Goal: Use online tool/utility: Utilize a website feature to perform a specific function

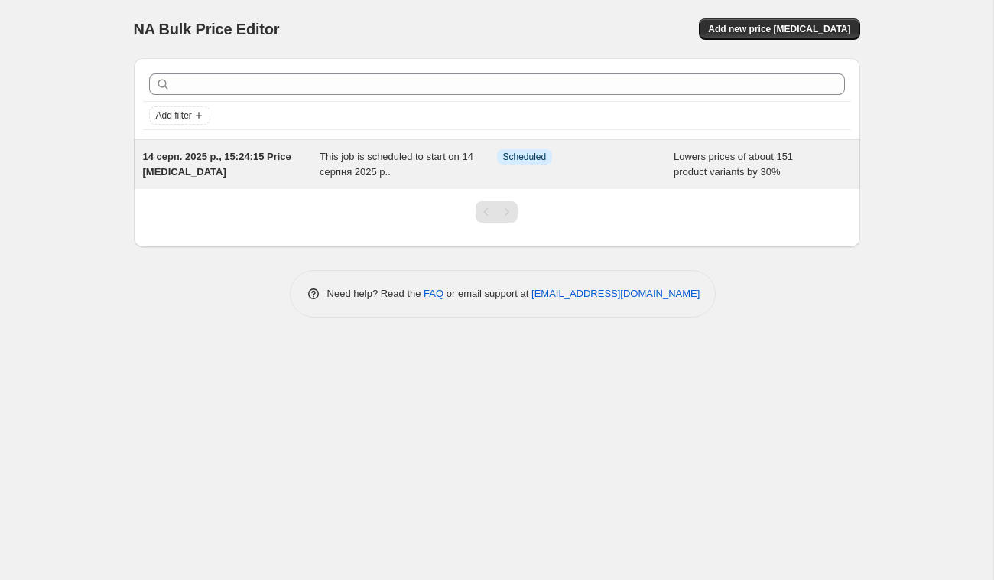
click at [527, 165] on div "Info Scheduled" at bounding box center [585, 164] width 177 height 31
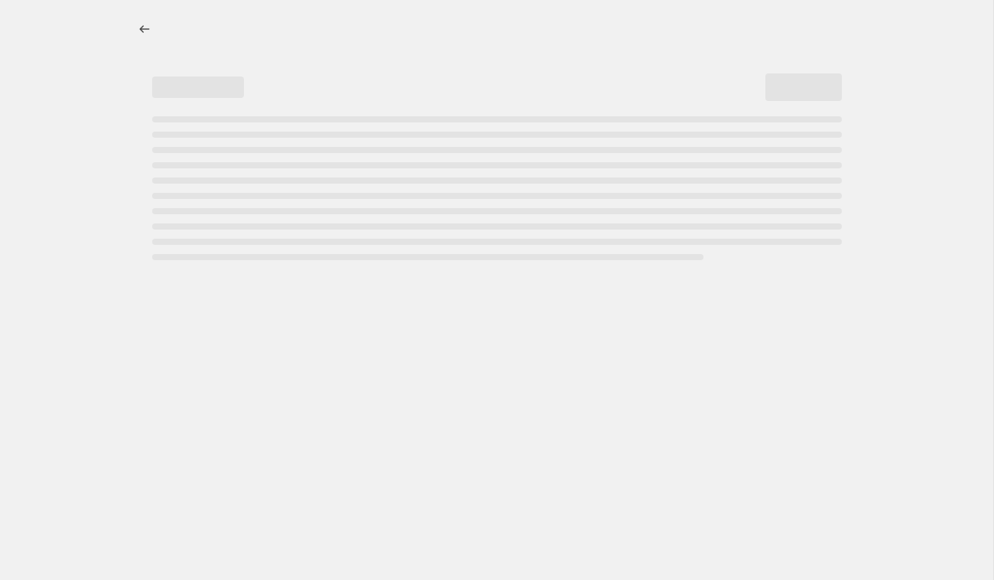
select select "percentage"
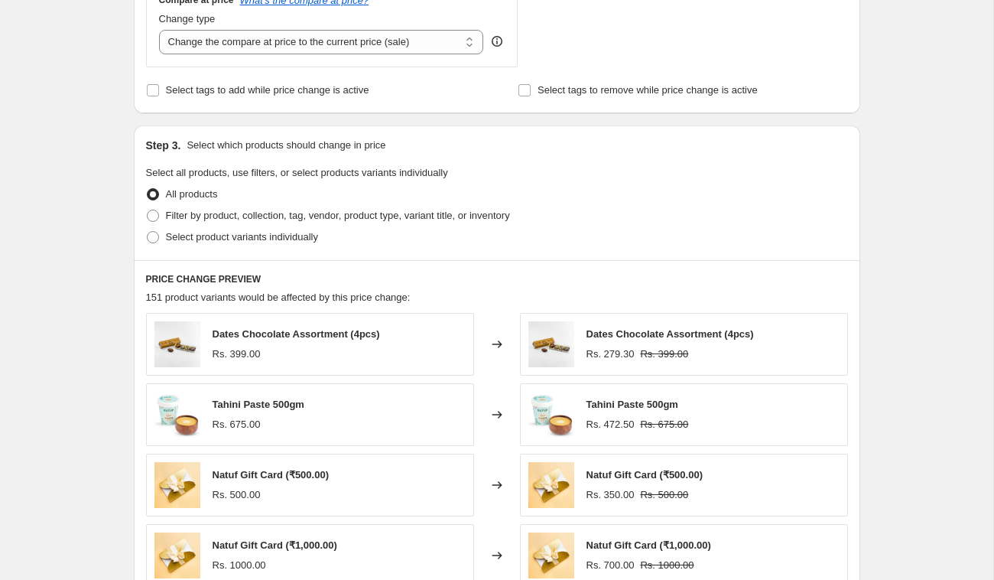
scroll to position [1322, 0]
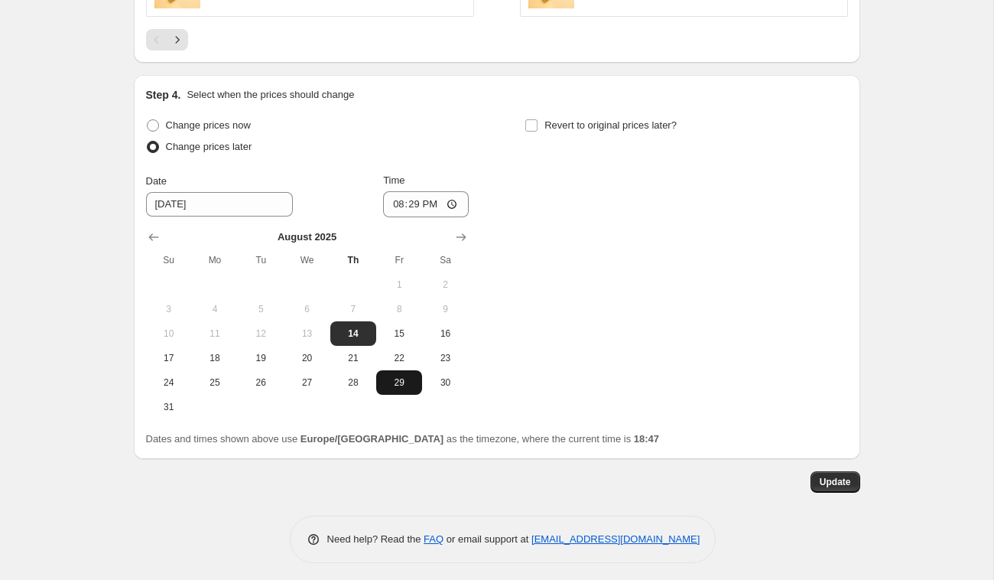
drag, startPoint x: 843, startPoint y: 476, endPoint x: 420, endPoint y: 365, distance: 437.8
click at [177, 128] on label "Change prices now" at bounding box center [198, 125] width 105 height 21
click at [148, 120] on input "Change prices now" at bounding box center [147, 119] width 1 height 1
radio input "true"
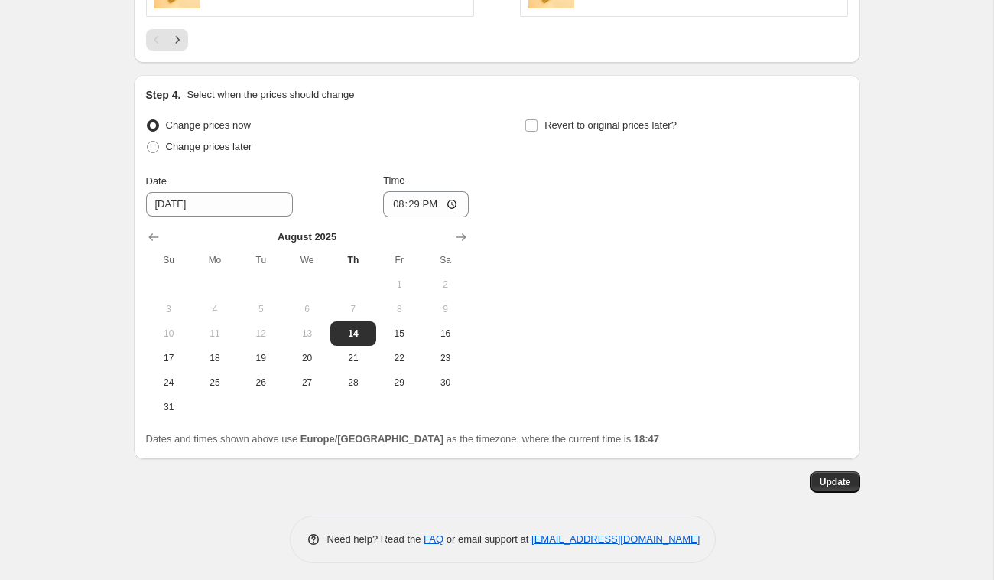
scroll to position [1036, 0]
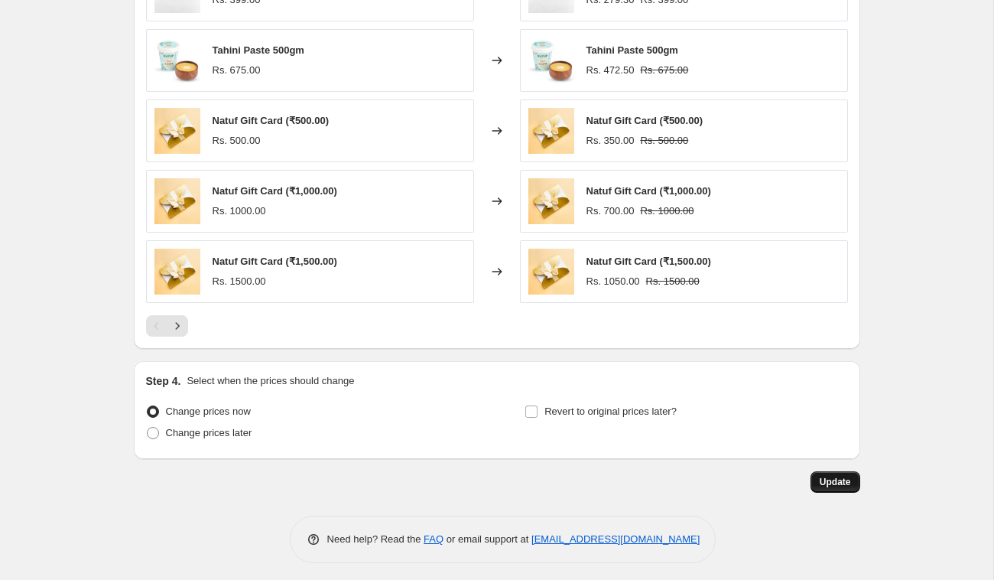
click at [828, 476] on span "Update" at bounding box center [835, 482] width 31 height 12
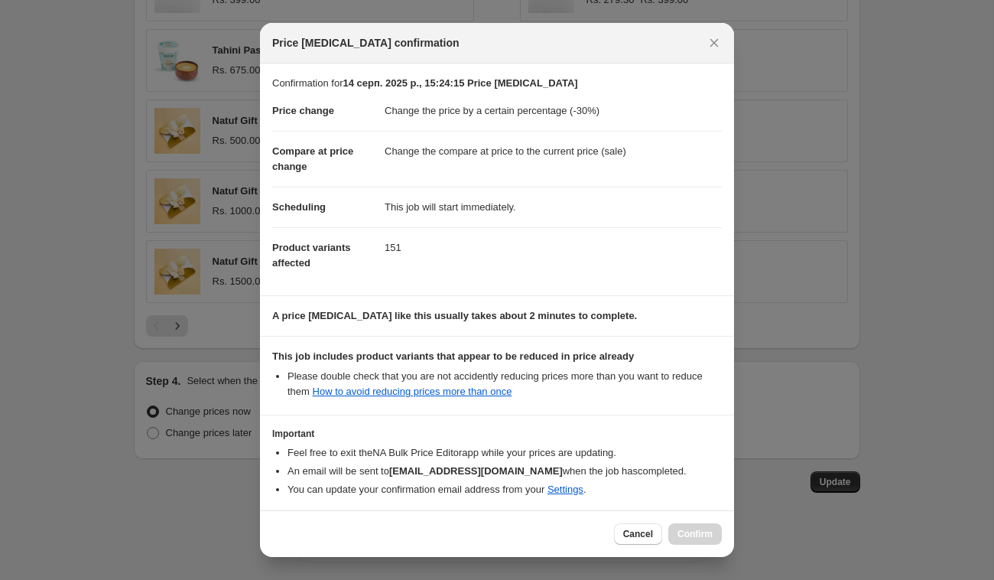
scroll to position [61, 0]
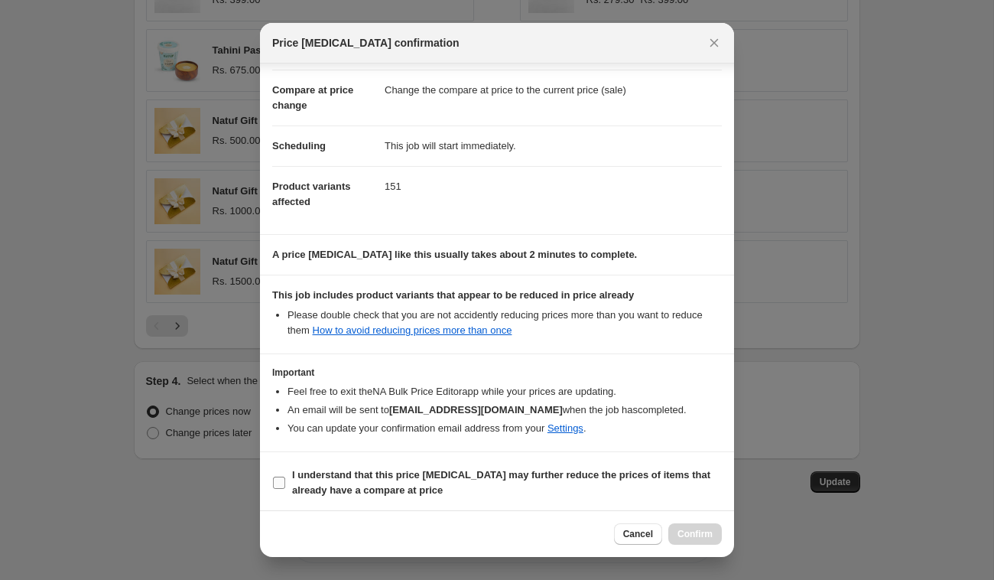
click at [307, 476] on b "I understand that this price [MEDICAL_DATA] may further reduce the prices of it…" at bounding box center [501, 482] width 418 height 27
click at [285, 476] on input "I understand that this price [MEDICAL_DATA] may further reduce the prices of it…" at bounding box center [279, 482] width 12 height 12
checkbox input "true"
click at [720, 533] on button "Confirm" at bounding box center [695, 533] width 54 height 21
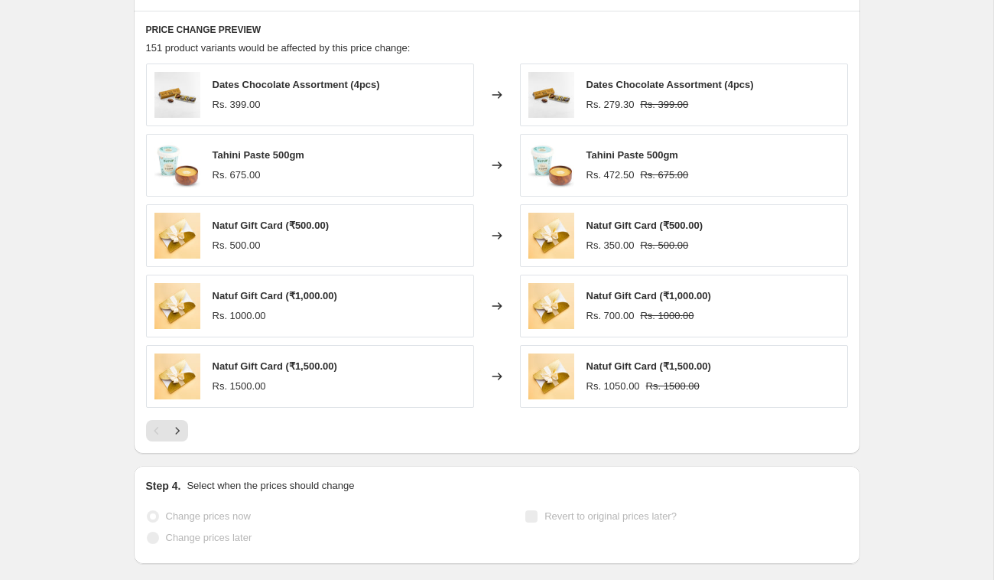
scroll to position [0, 0]
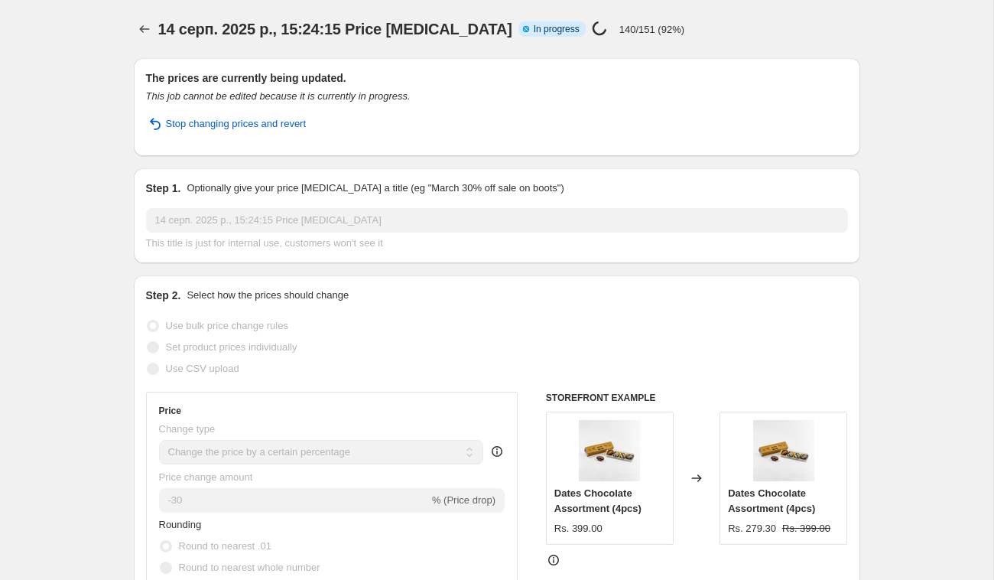
select select "percentage"
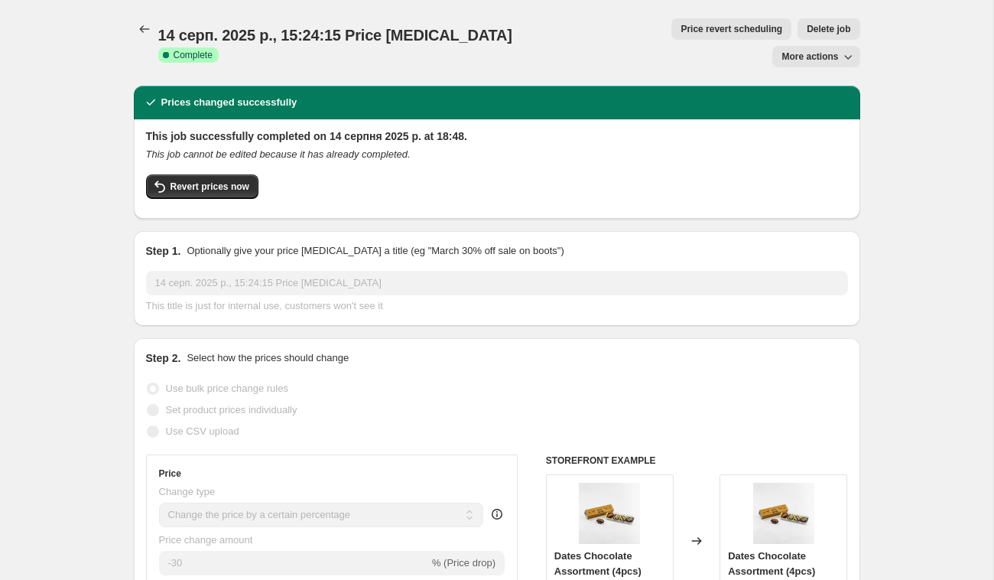
click at [850, 178] on div "This job successfully completed on 14 серпня 2025 р. at 18:48. This job cannot …" at bounding box center [497, 168] width 726 height 99
